Goal: Task Accomplishment & Management: Manage account settings

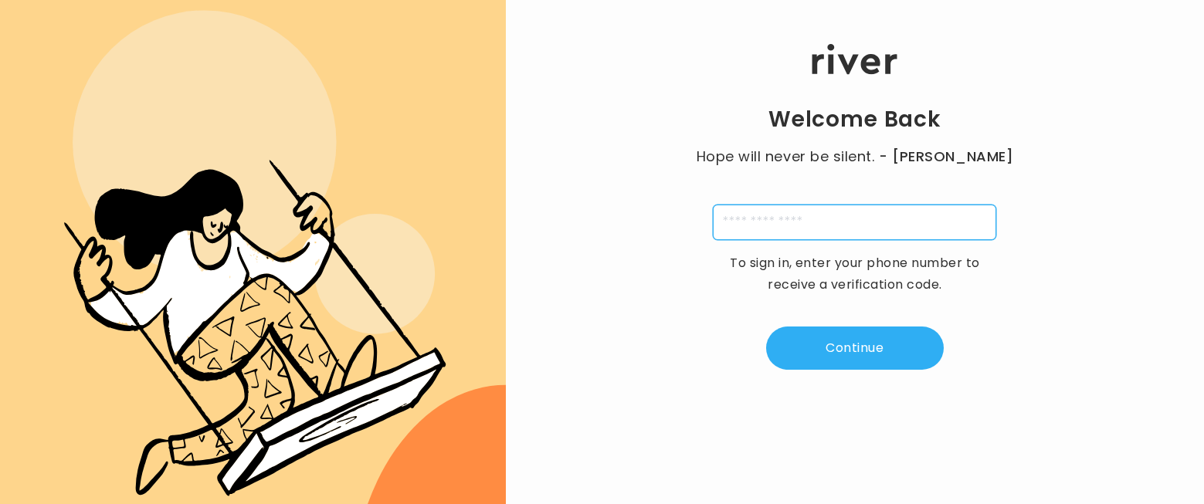
click at [783, 222] on input "tel" at bounding box center [854, 223] width 283 height 36
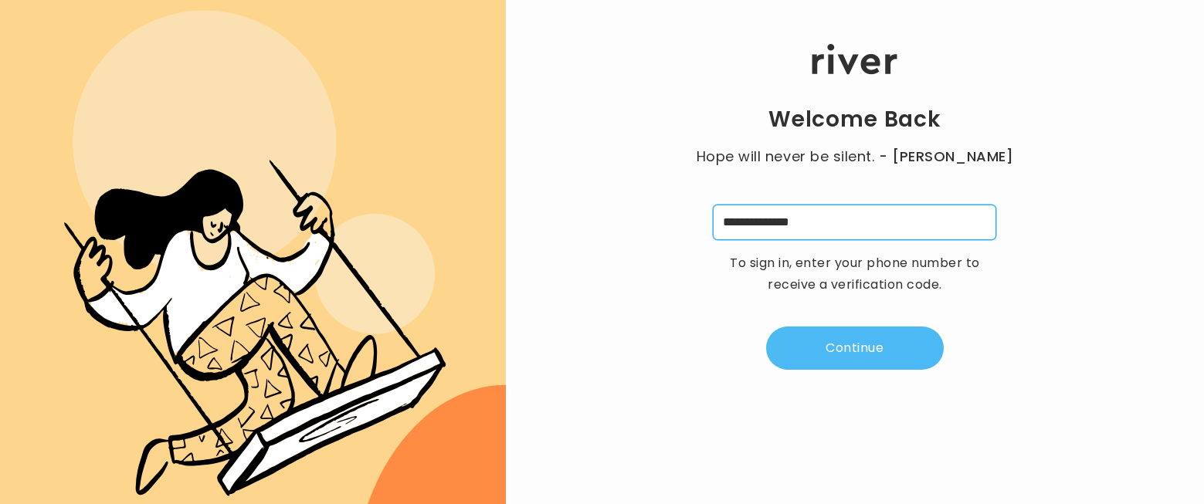
type input "**********"
click at [886, 365] on button "Continue" at bounding box center [855, 348] width 178 height 43
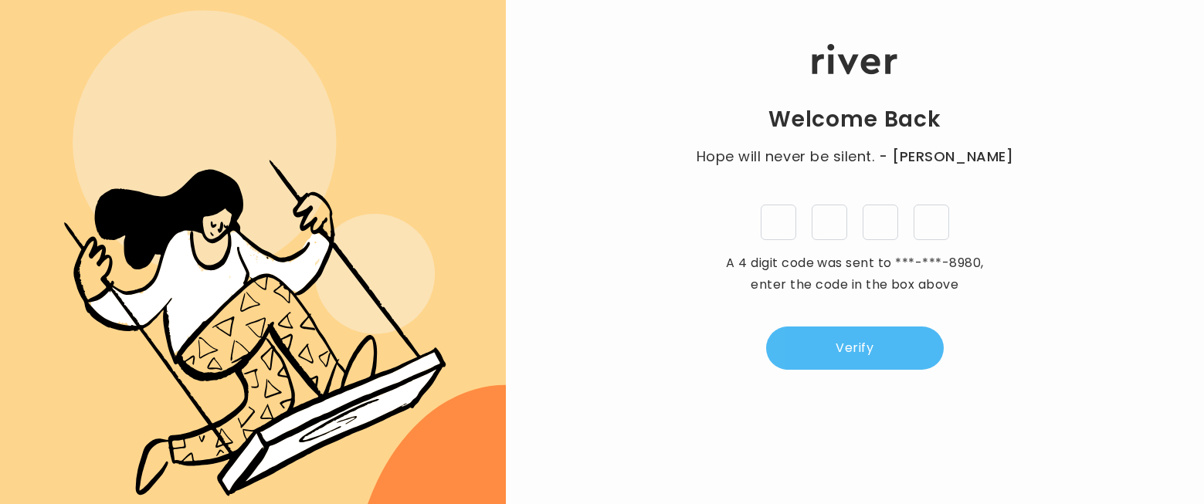
type input "*"
click at [848, 364] on button "Verify" at bounding box center [855, 348] width 178 height 43
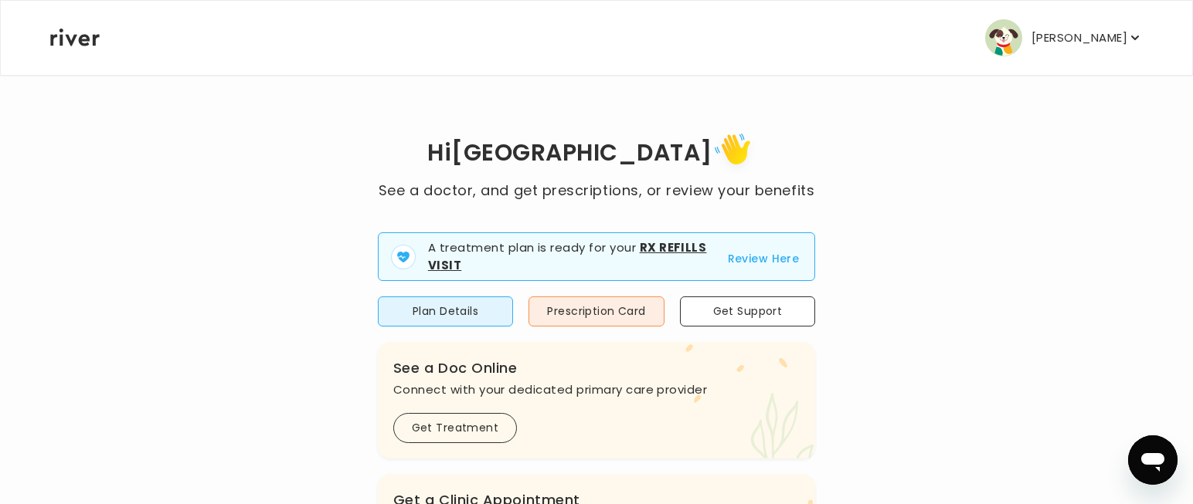
click at [1103, 39] on p "[PERSON_NAME]" at bounding box center [1079, 38] width 96 height 22
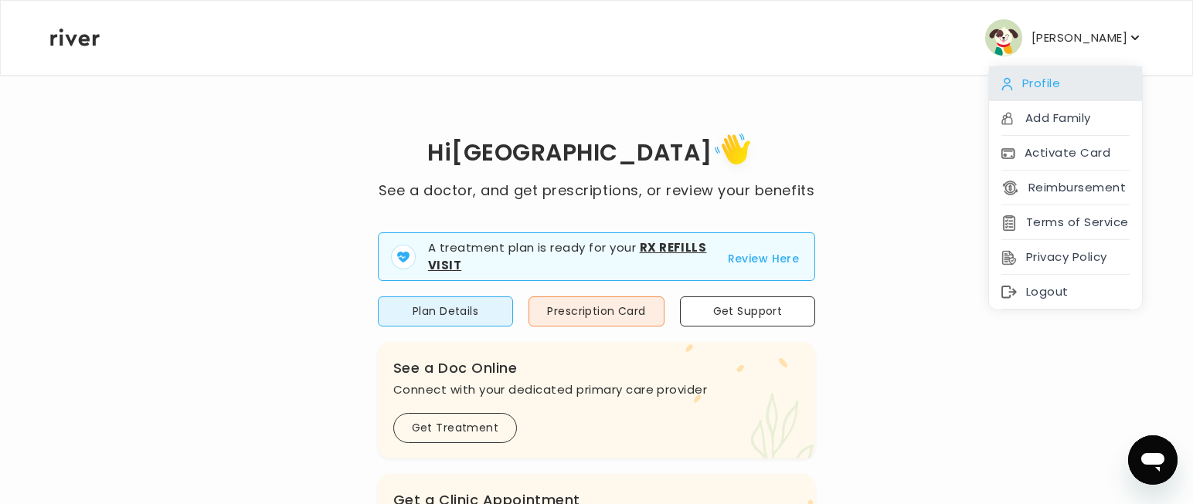
click at [1074, 91] on div "Profile" at bounding box center [1065, 83] width 153 height 35
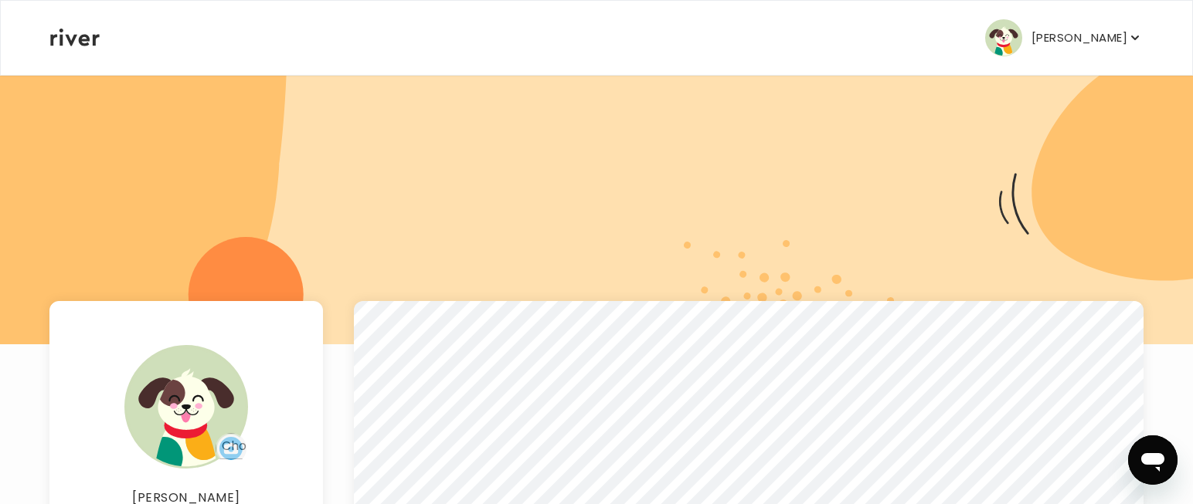
click at [1099, 25] on button "[PERSON_NAME]" at bounding box center [1064, 37] width 158 height 37
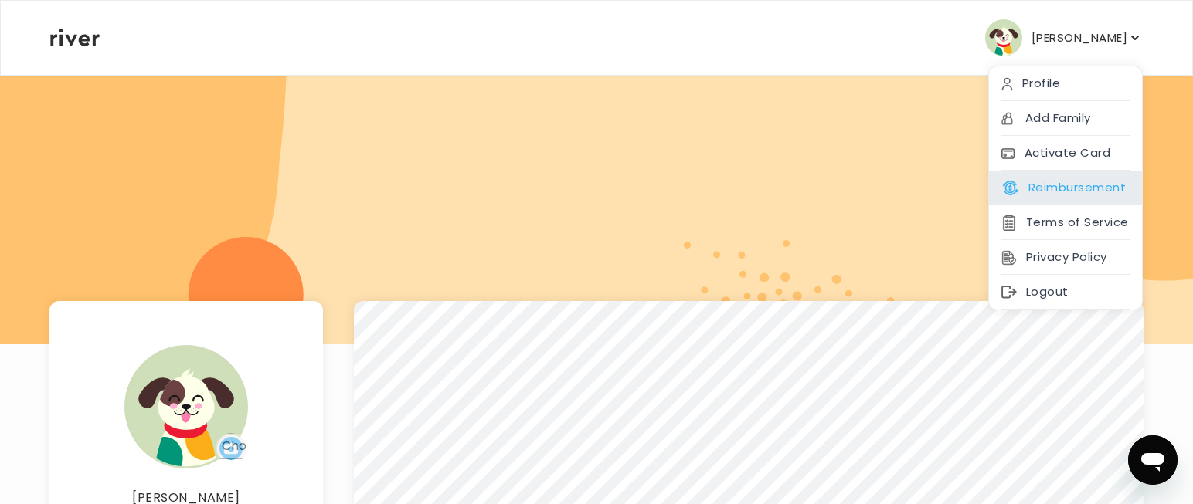
click at [1063, 182] on button "Reimbursement" at bounding box center [1063, 188] width 124 height 22
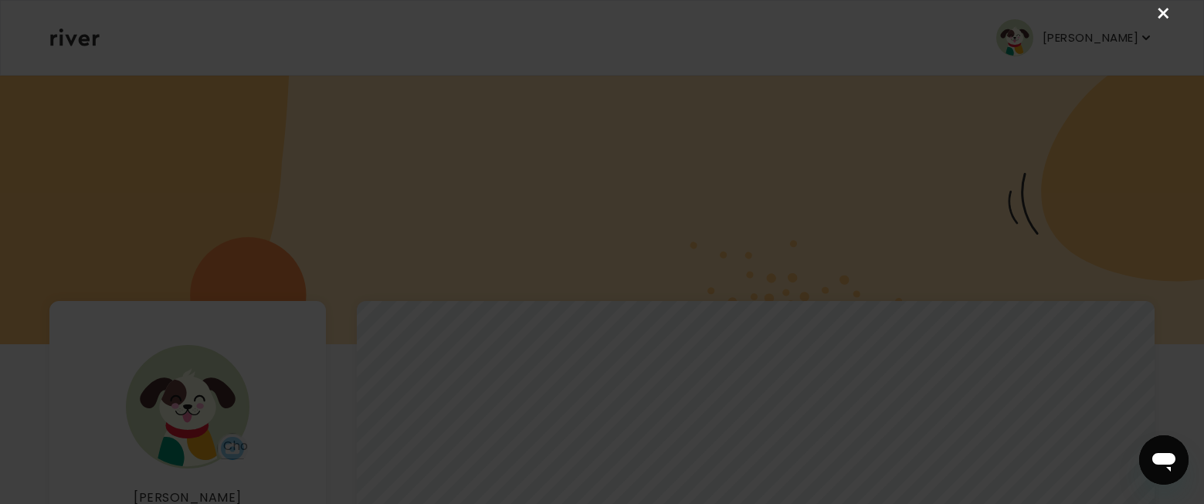
click at [1160, 12] on link "×" at bounding box center [1164, 14] width 19 height 19
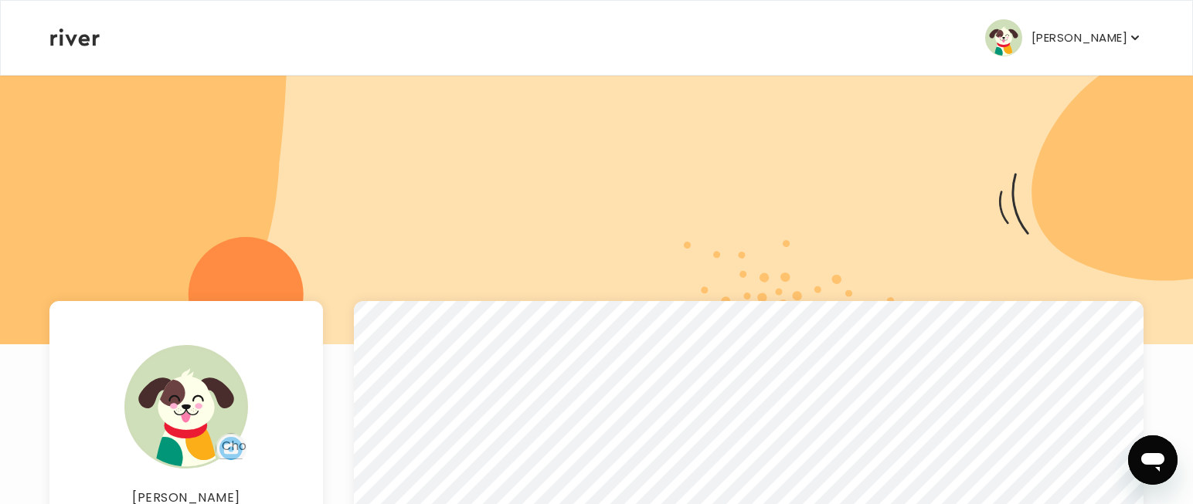
click at [1086, 29] on p "[PERSON_NAME]" at bounding box center [1079, 38] width 96 height 22
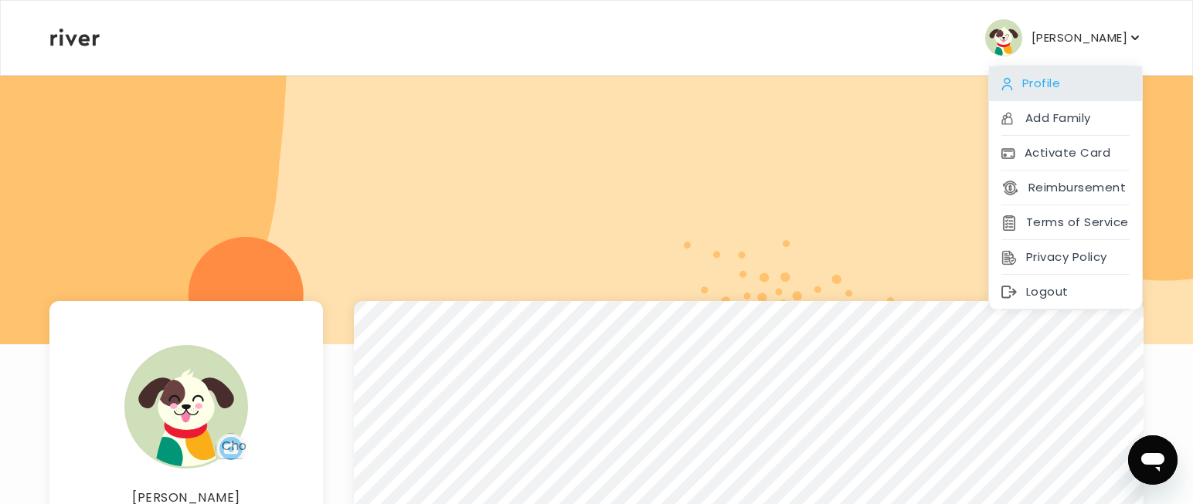
click at [1083, 85] on div "Profile" at bounding box center [1065, 83] width 153 height 35
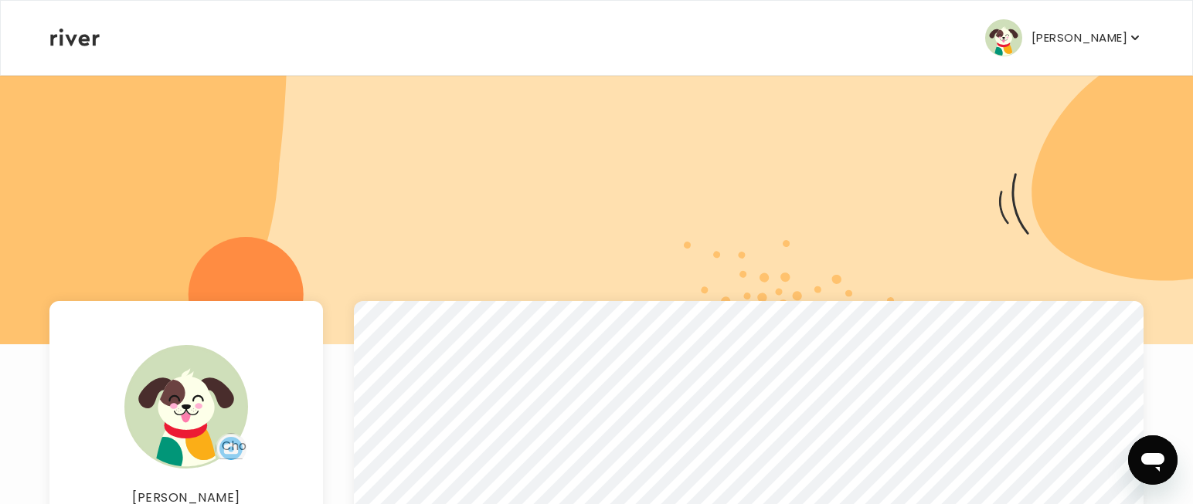
click at [95, 42] on icon at bounding box center [74, 38] width 49 height 18
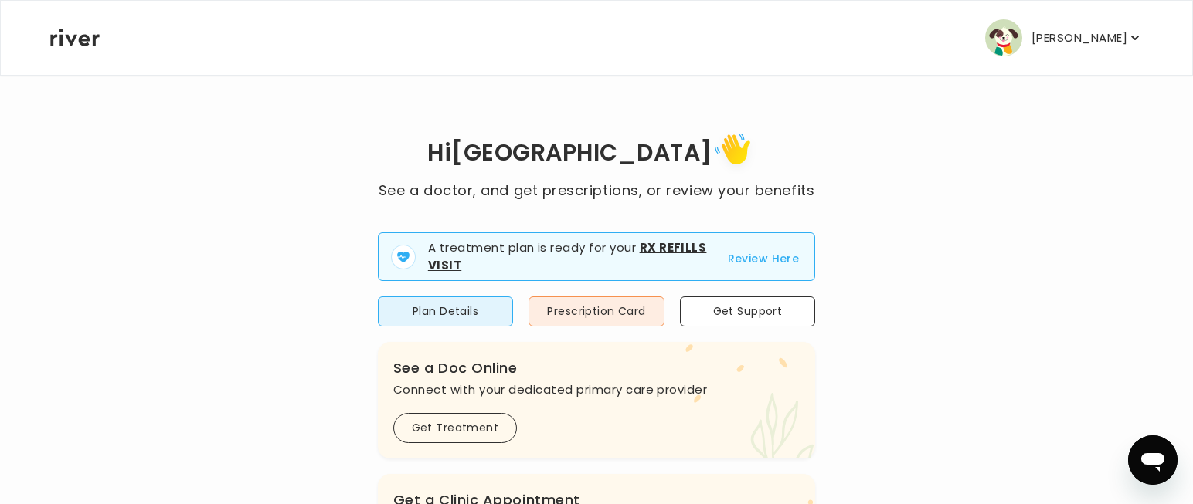
click at [1091, 29] on p "[PERSON_NAME]" at bounding box center [1079, 38] width 96 height 22
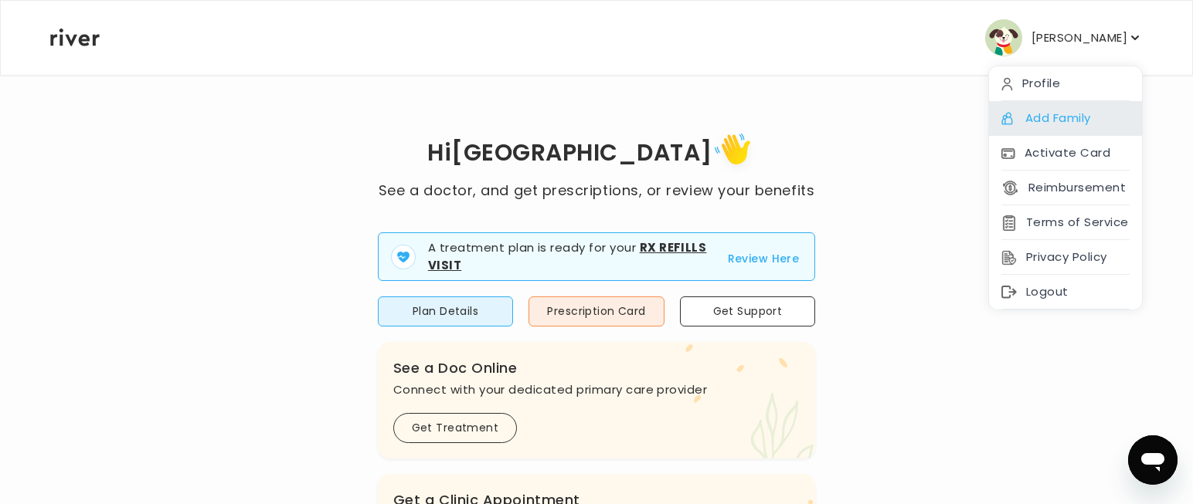
click at [1057, 122] on div "Add Family" at bounding box center [1065, 118] width 153 height 35
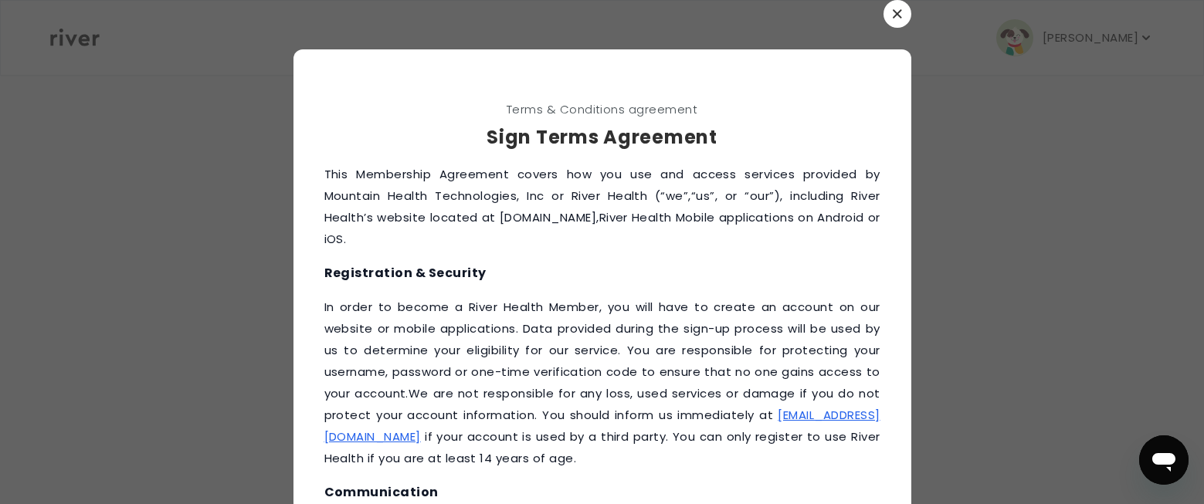
click at [884, 19] on button "button" at bounding box center [898, 14] width 28 height 28
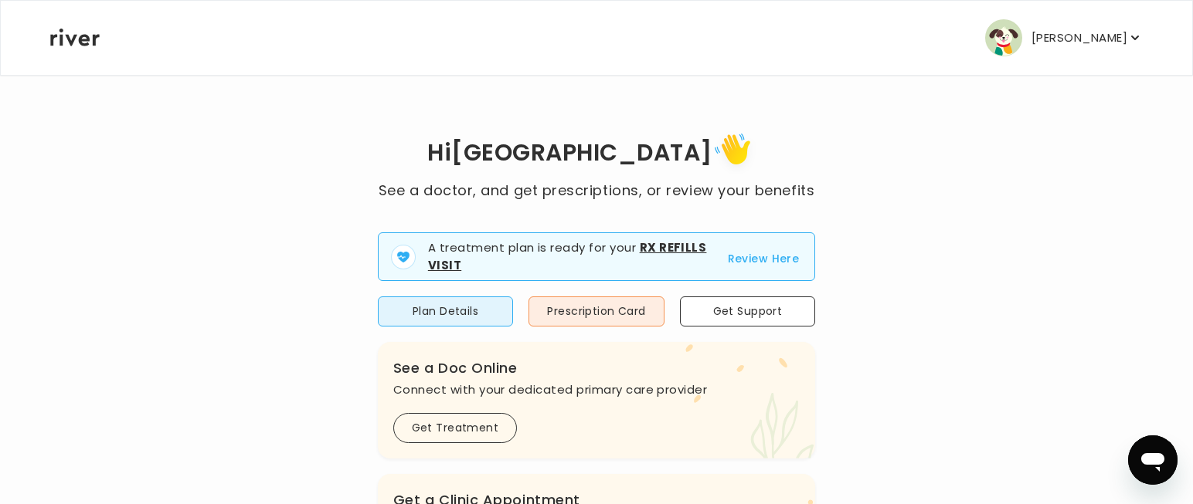
click at [1067, 42] on p "[PERSON_NAME]" at bounding box center [1079, 38] width 96 height 22
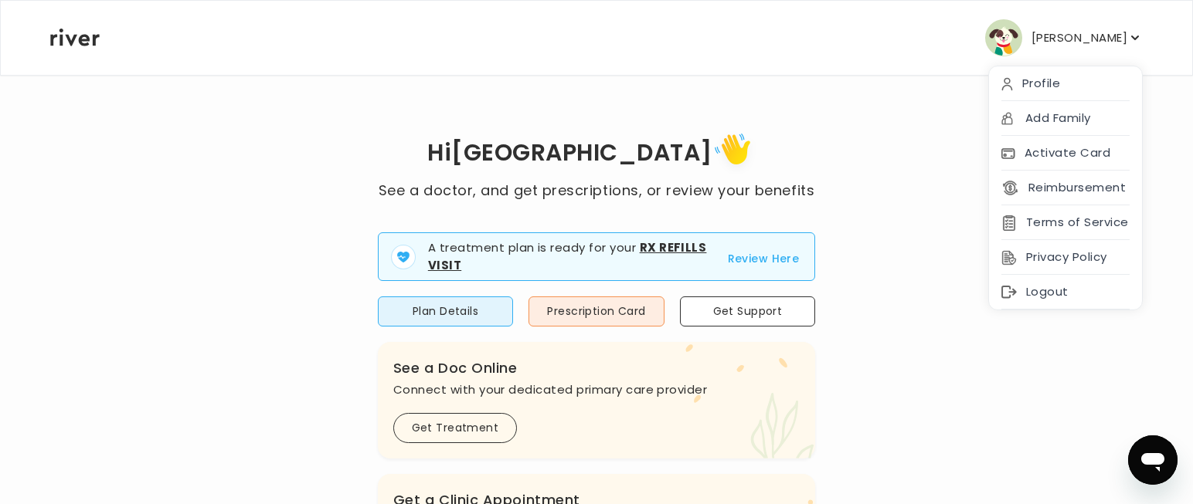
click at [1067, 42] on p "[PERSON_NAME]" at bounding box center [1079, 38] width 96 height 22
